Goal: Task Accomplishment & Management: Use online tool/utility

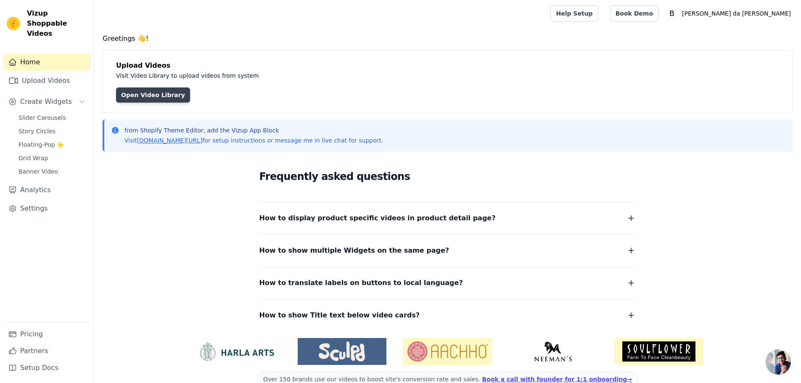
click at [168, 98] on link "Open Video Library" at bounding box center [153, 94] width 74 height 15
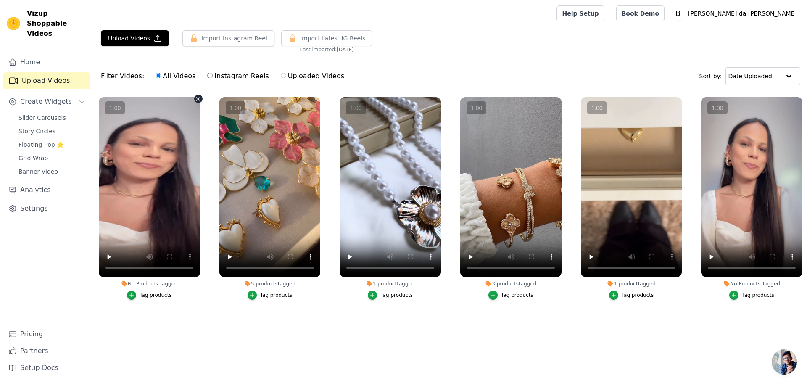
click at [190, 256] on vsc-controller at bounding box center [149, 187] width 101 height 180
click at [148, 201] on vsc-controller at bounding box center [149, 187] width 101 height 180
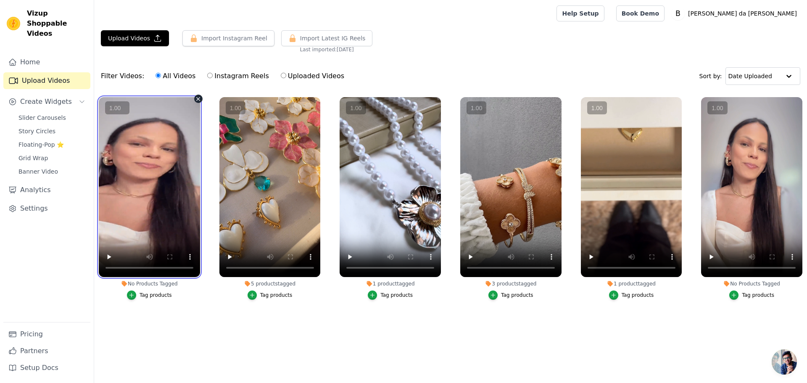
click at [0, 0] on button "−" at bounding box center [0, 0] width 0 height 0
click at [0, 0] on button "+" at bounding box center [0, 0] width 0 height 0
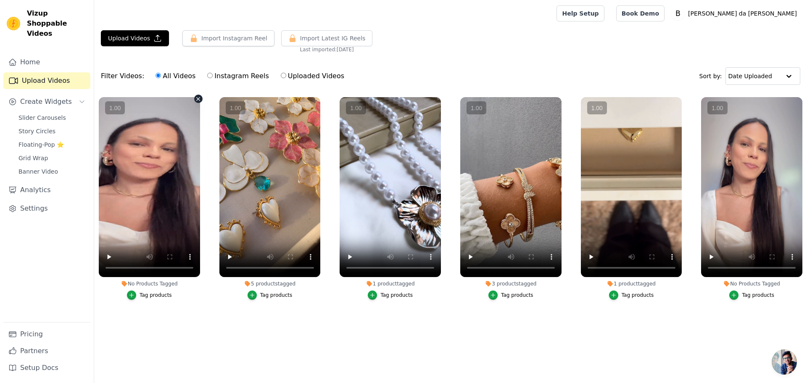
click at [111, 256] on vsc-controller at bounding box center [149, 187] width 101 height 180
click at [110, 256] on vsc-controller at bounding box center [149, 187] width 101 height 180
drag, startPoint x: 187, startPoint y: 192, endPoint x: 190, endPoint y: 150, distance: 41.4
click at [190, 150] on vsc-controller at bounding box center [149, 187] width 101 height 180
drag, startPoint x: 185, startPoint y: 150, endPoint x: 143, endPoint y: 219, distance: 80.5
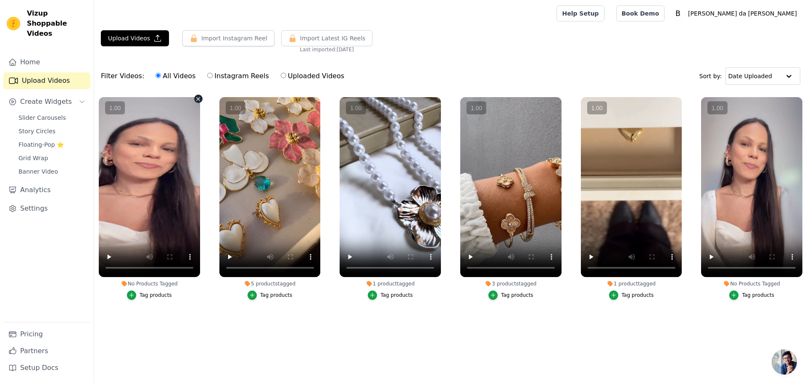
click at [143, 219] on vsc-controller at bounding box center [149, 187] width 101 height 180
click at [775, 74] on input "text" at bounding box center [754, 76] width 52 height 17
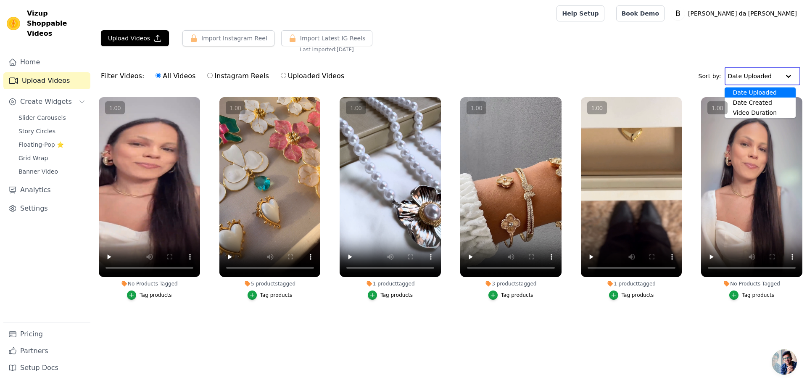
click at [775, 74] on input "text" at bounding box center [754, 76] width 52 height 17
